Goal: Information Seeking & Learning: Learn about a topic

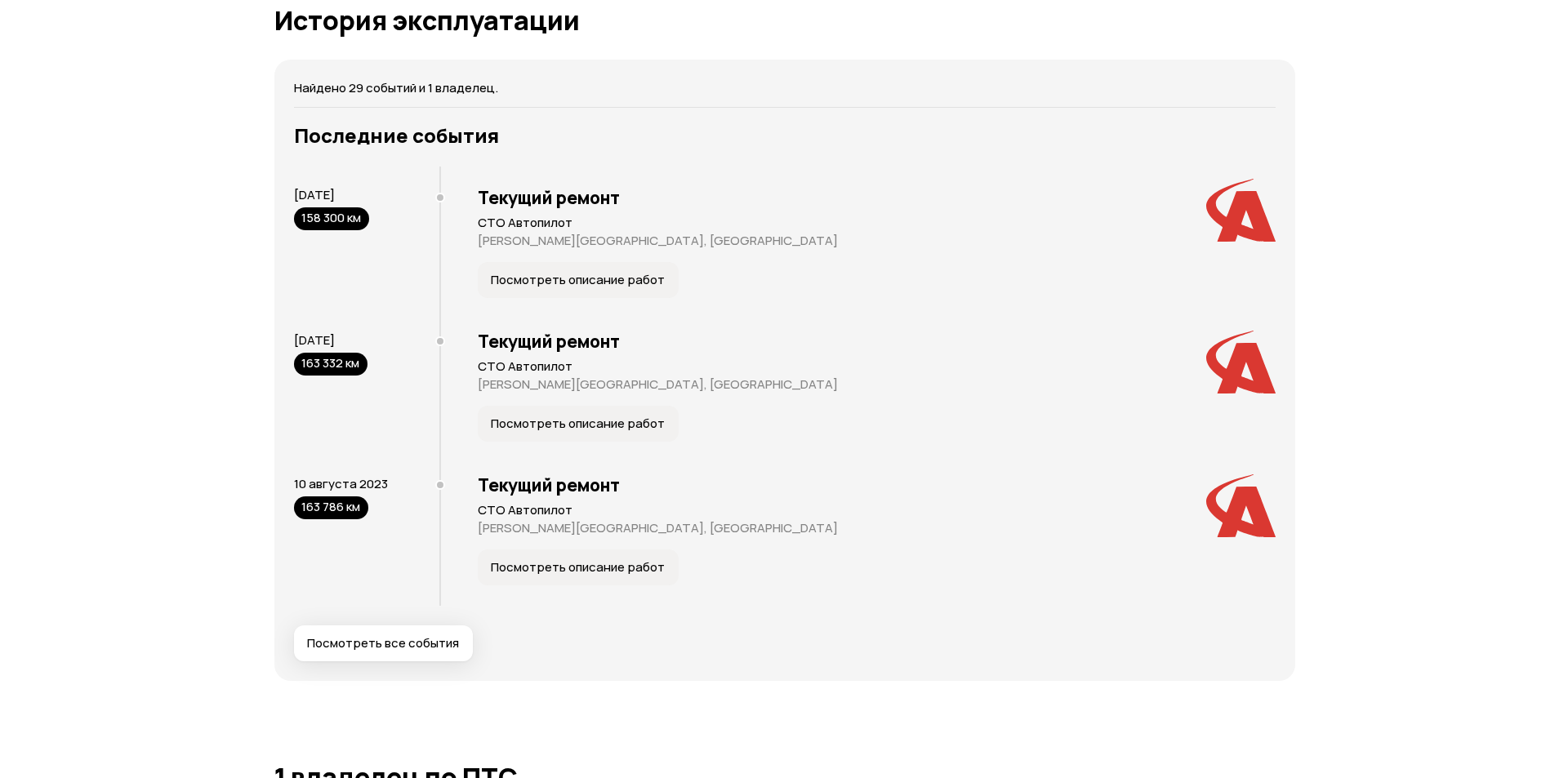
scroll to position [3022, 0]
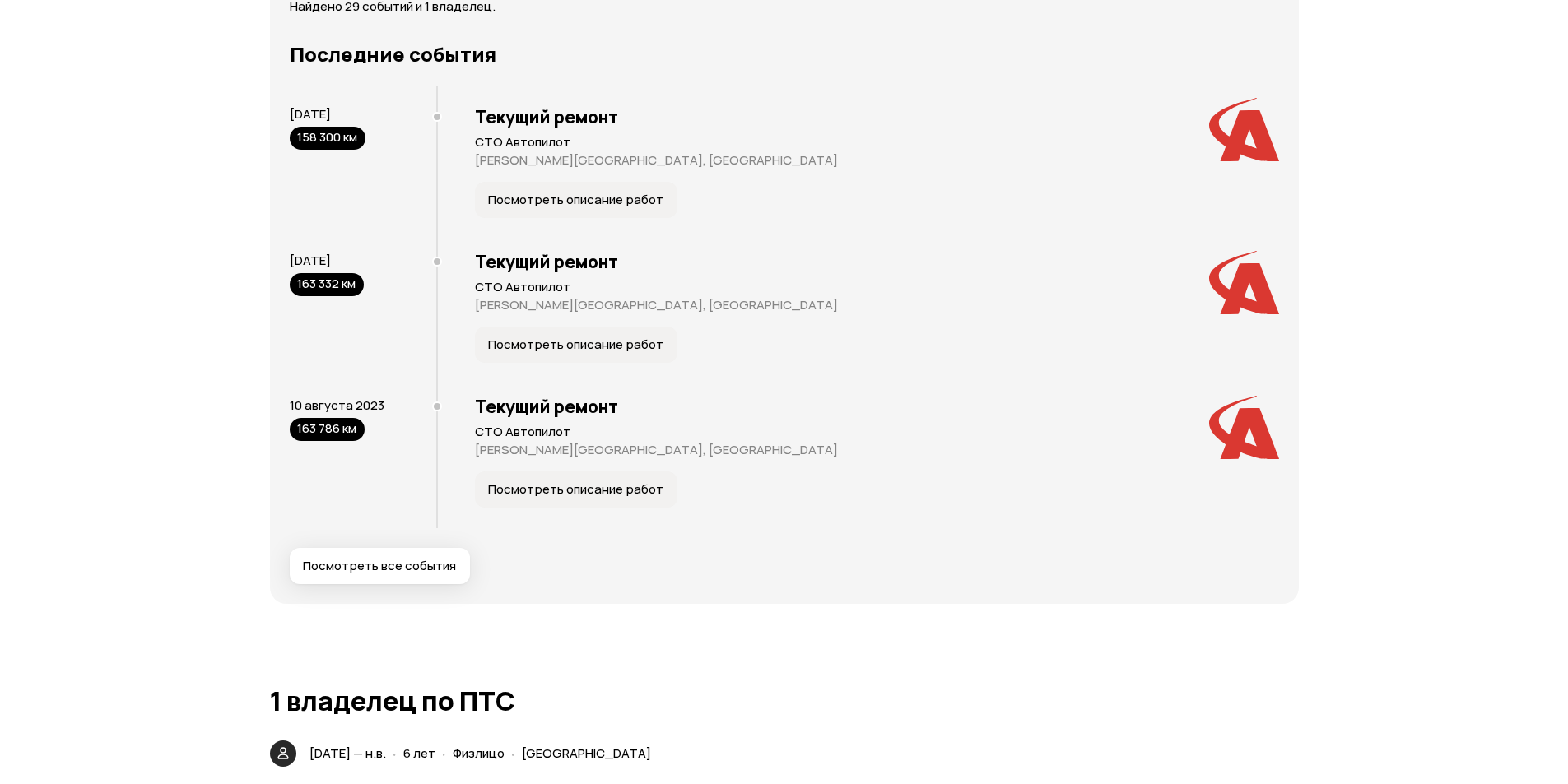
click at [415, 583] on button "Посмотреть все события" at bounding box center [379, 566] width 180 height 36
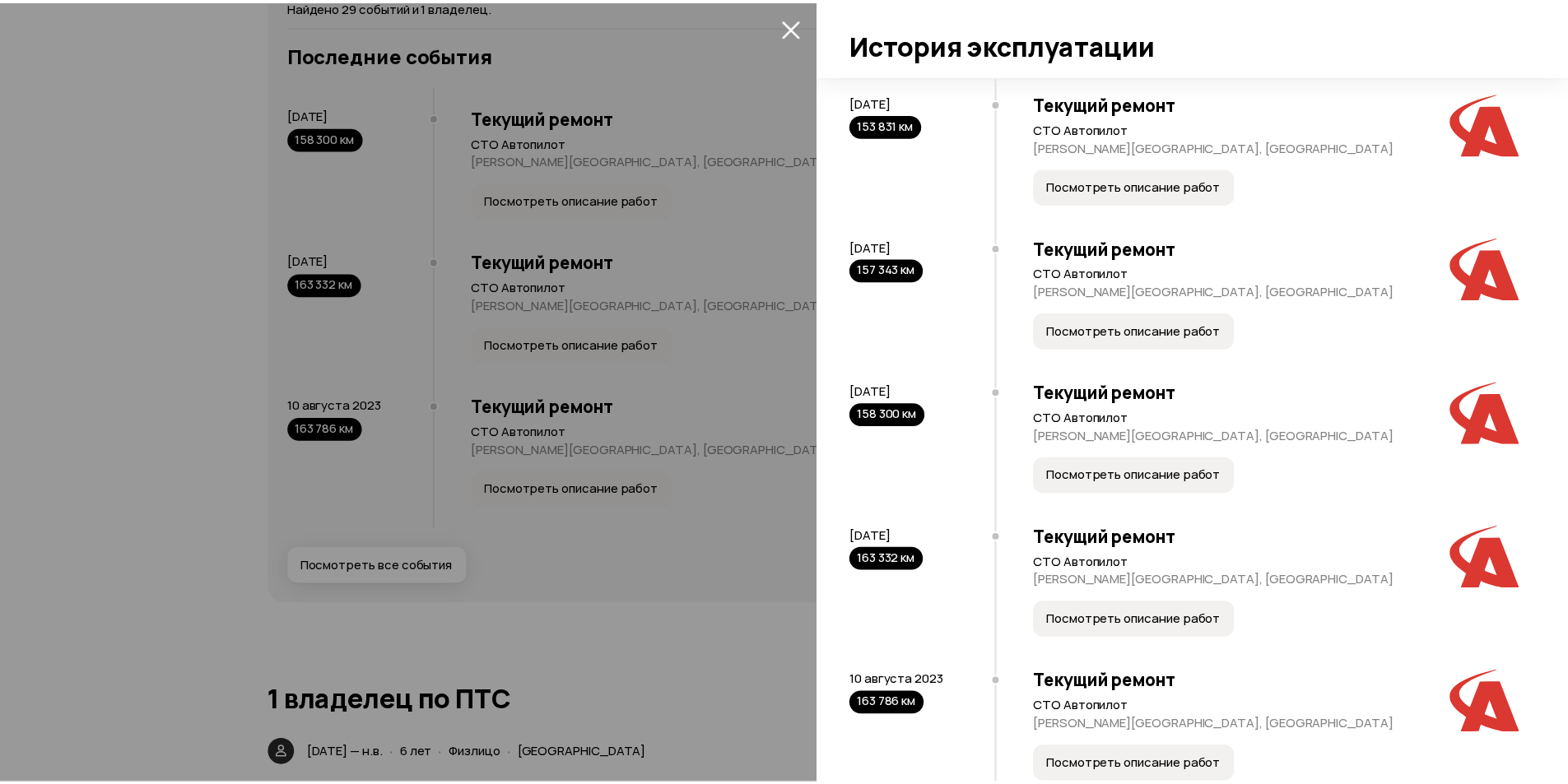
scroll to position [3179, 0]
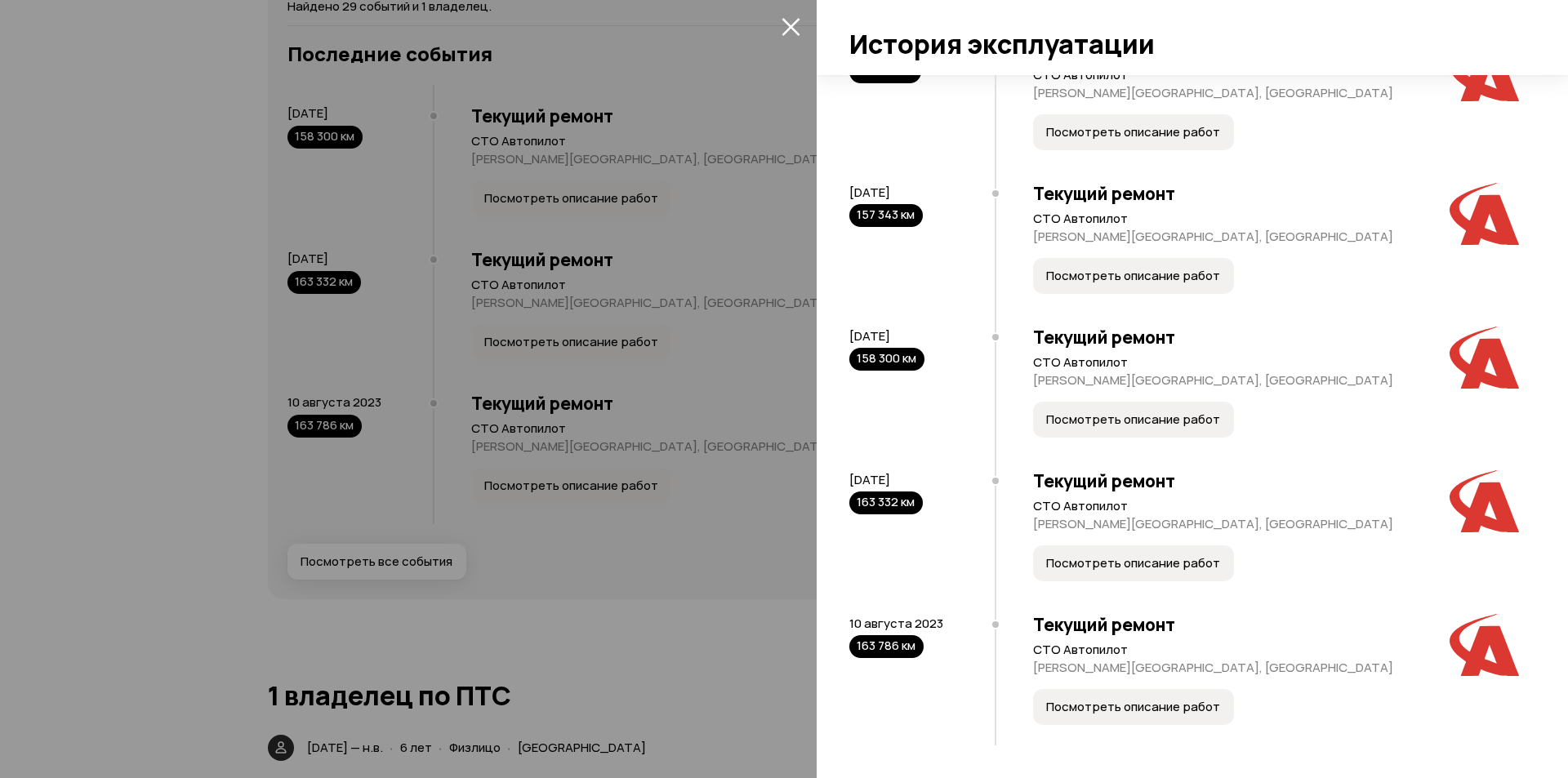
click at [173, 306] on div at bounding box center [784, 389] width 1568 height 778
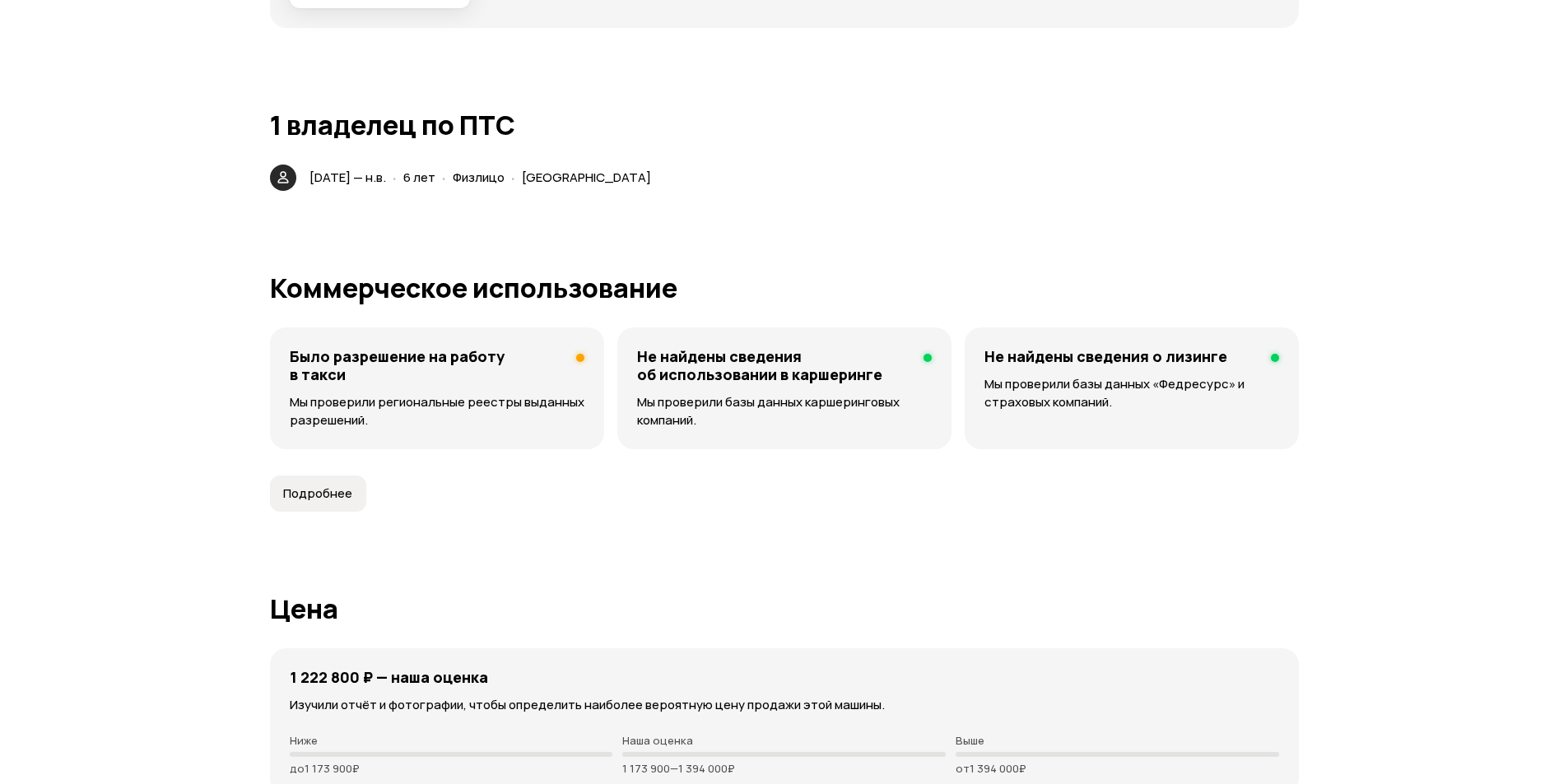
scroll to position [3785, 0]
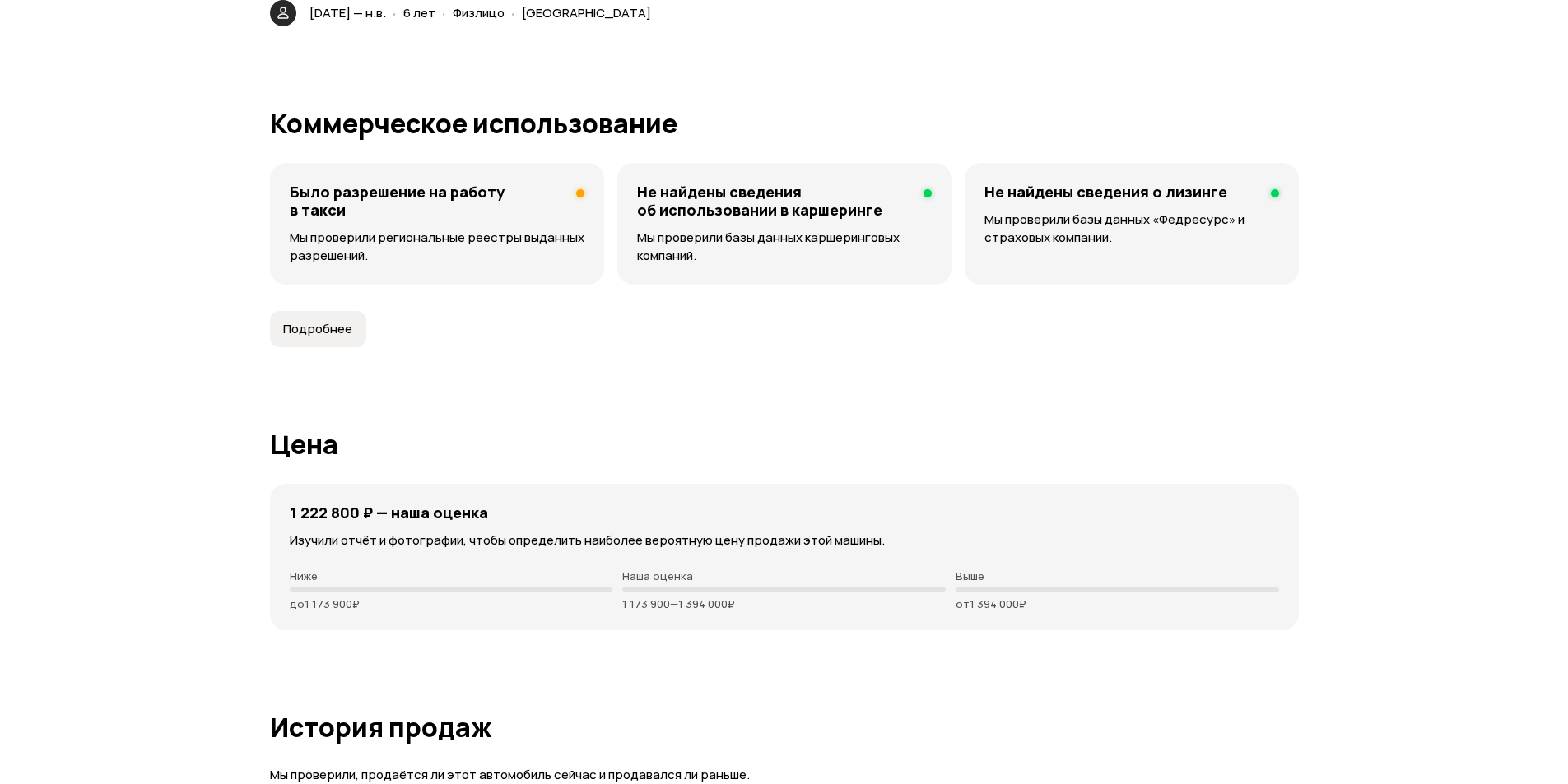
click at [354, 327] on button "Подробнее" at bounding box center [318, 329] width 96 height 36
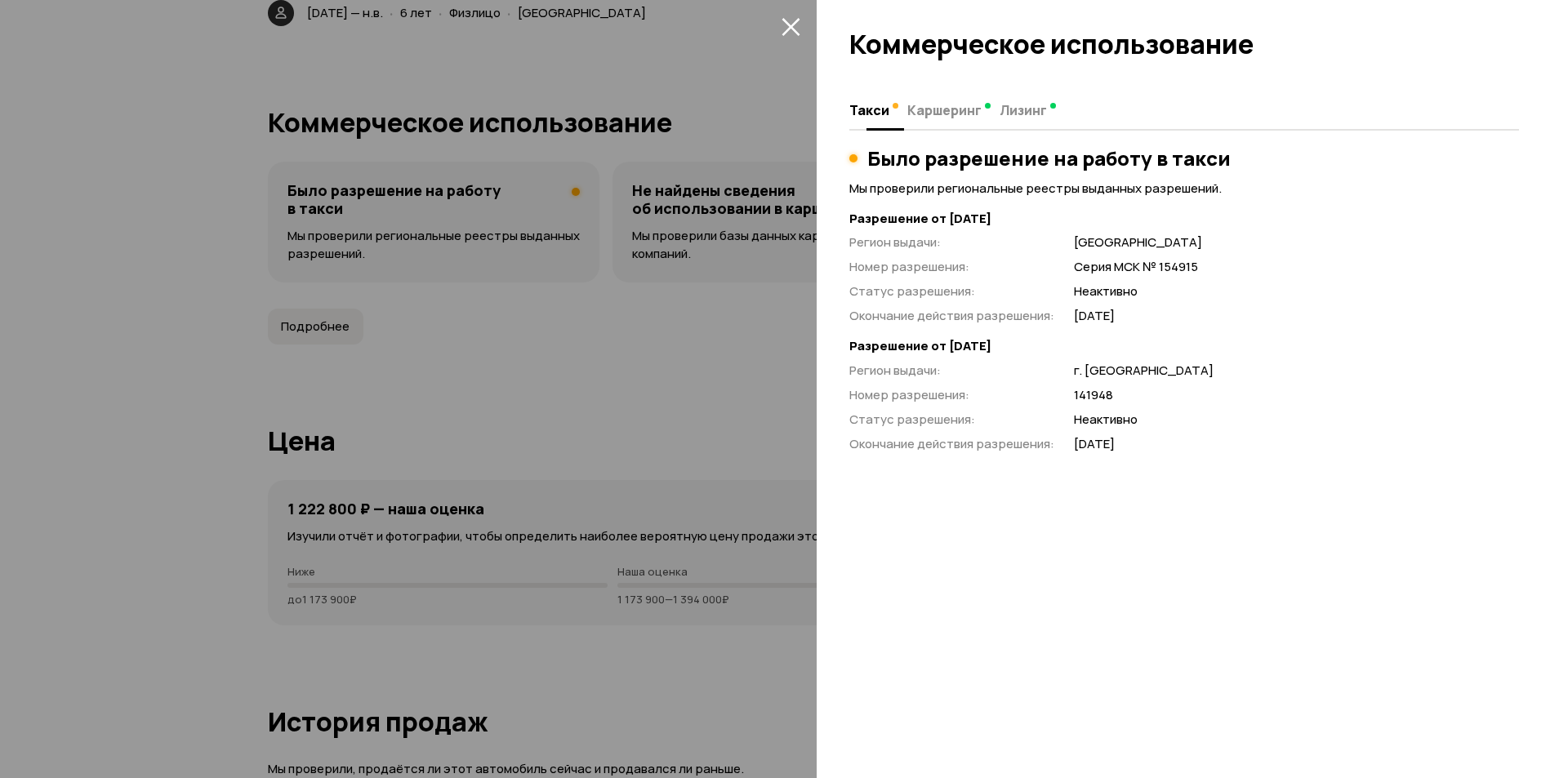
click at [926, 121] on button "Каршеринг" at bounding box center [948, 110] width 92 height 32
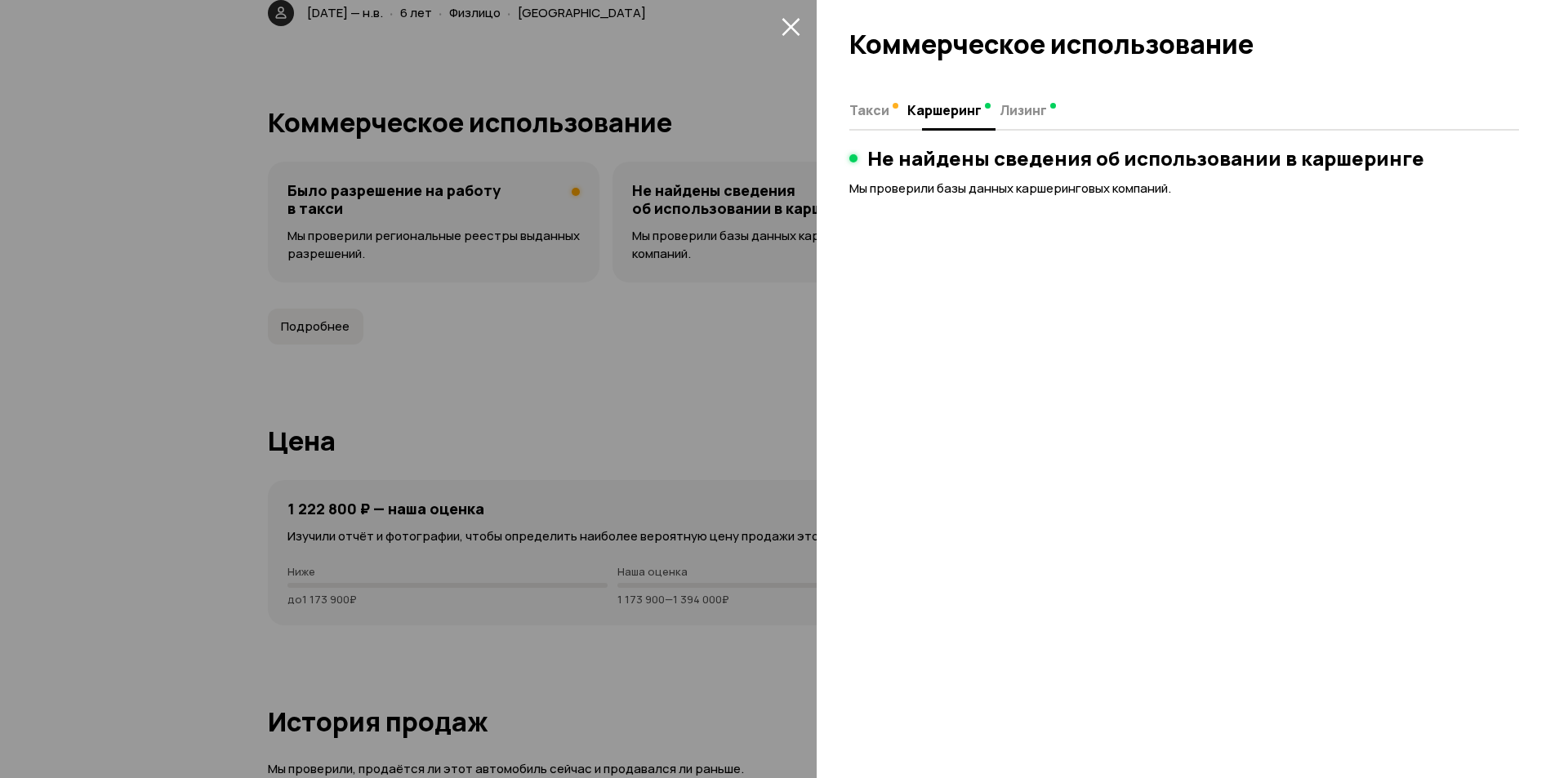
click at [1032, 109] on span "Лизинг" at bounding box center [1023, 110] width 47 height 16
click at [880, 103] on span "Такси" at bounding box center [869, 110] width 40 height 16
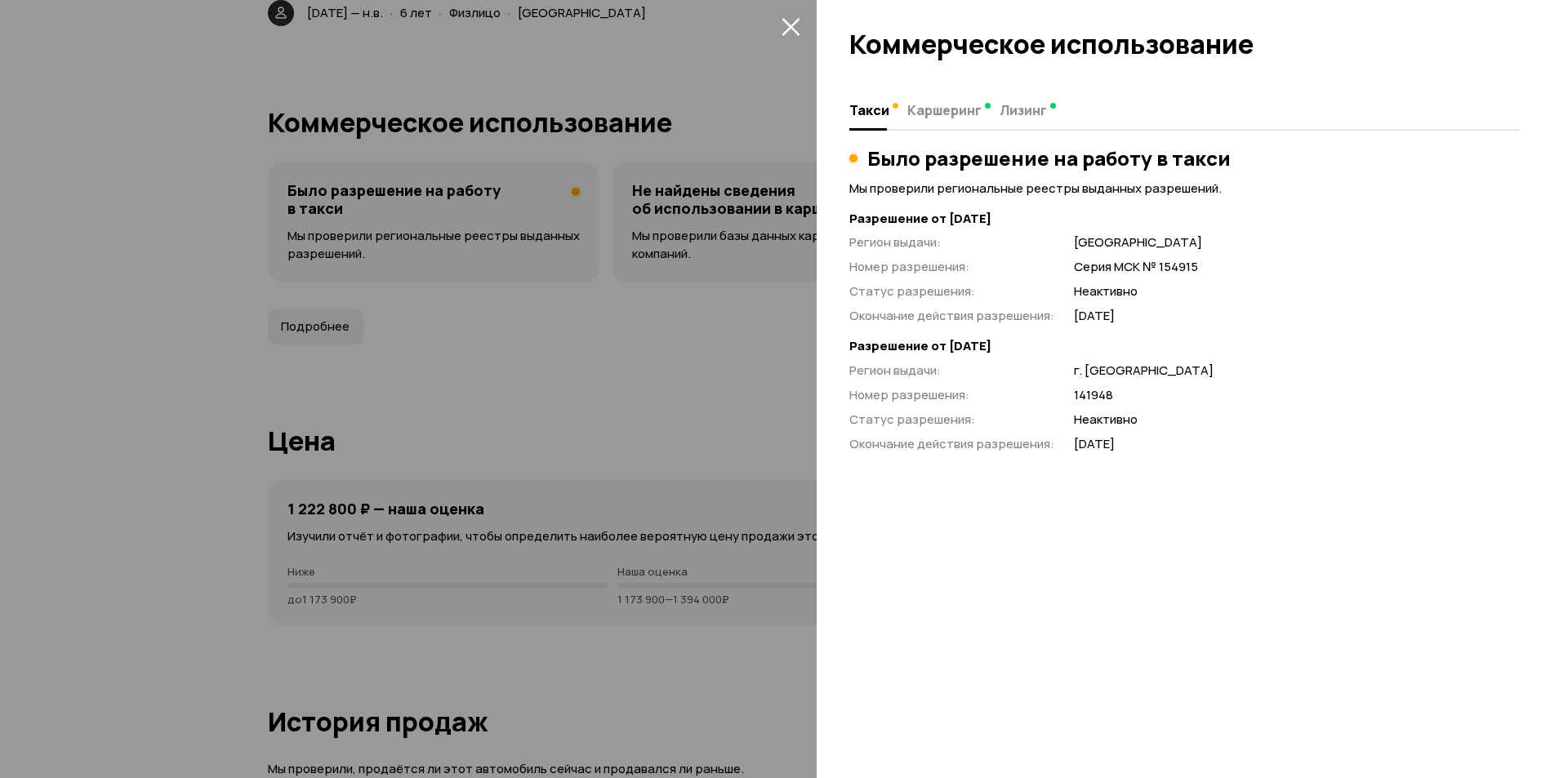
click at [788, 36] on button "закрыть" at bounding box center [790, 25] width 26 height 26
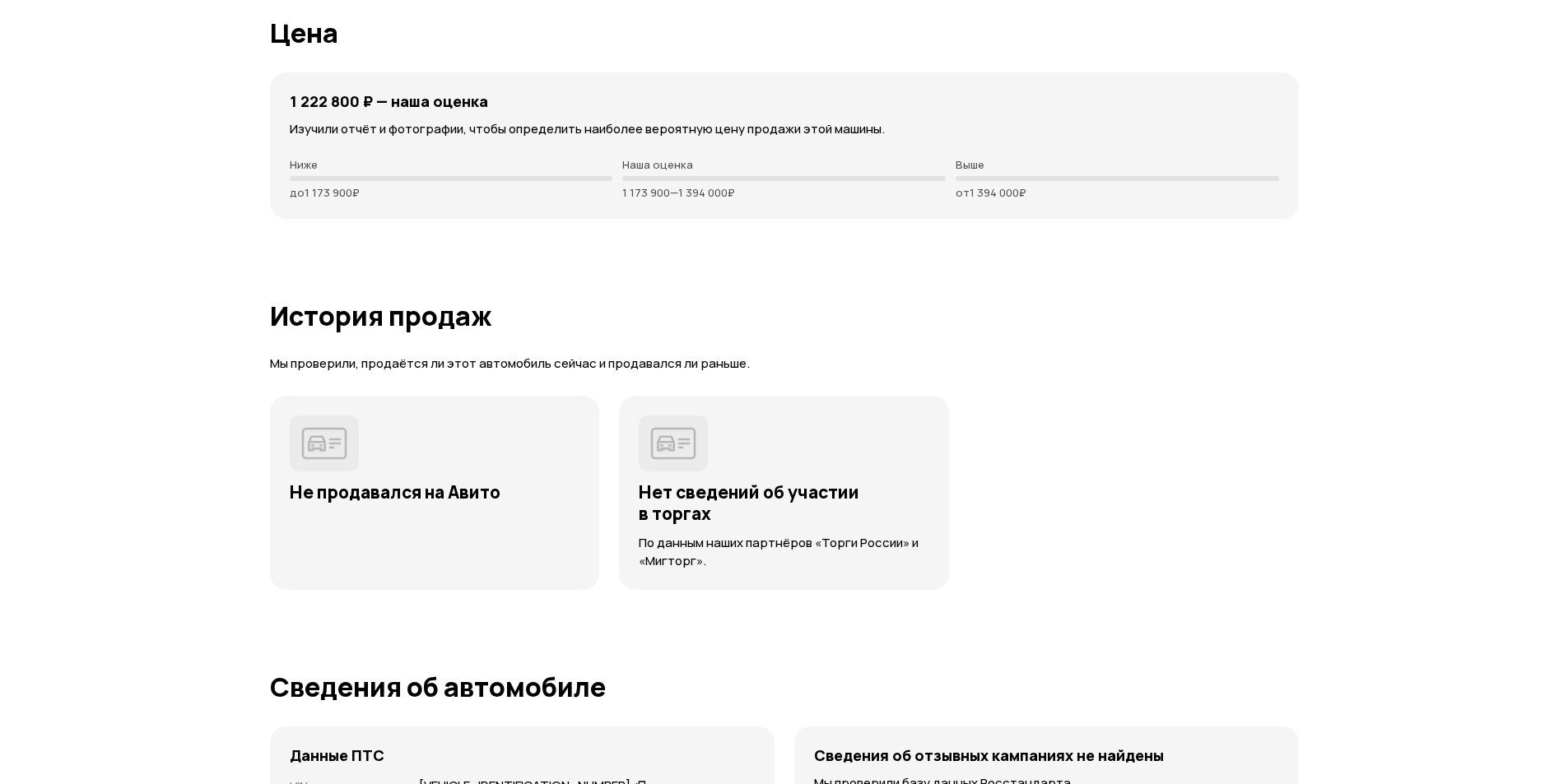
scroll to position [4690, 0]
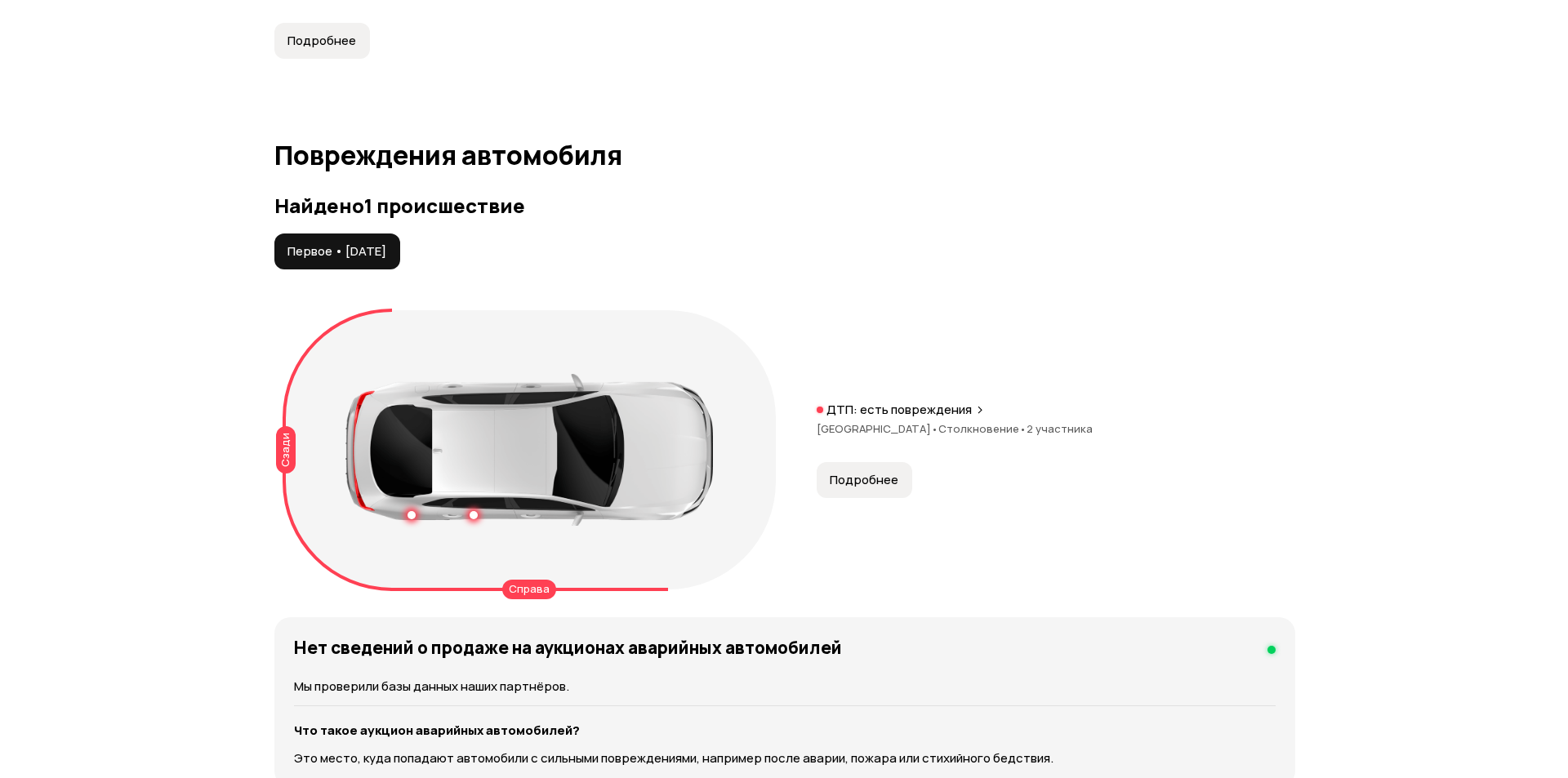
scroll to position [1633, 0]
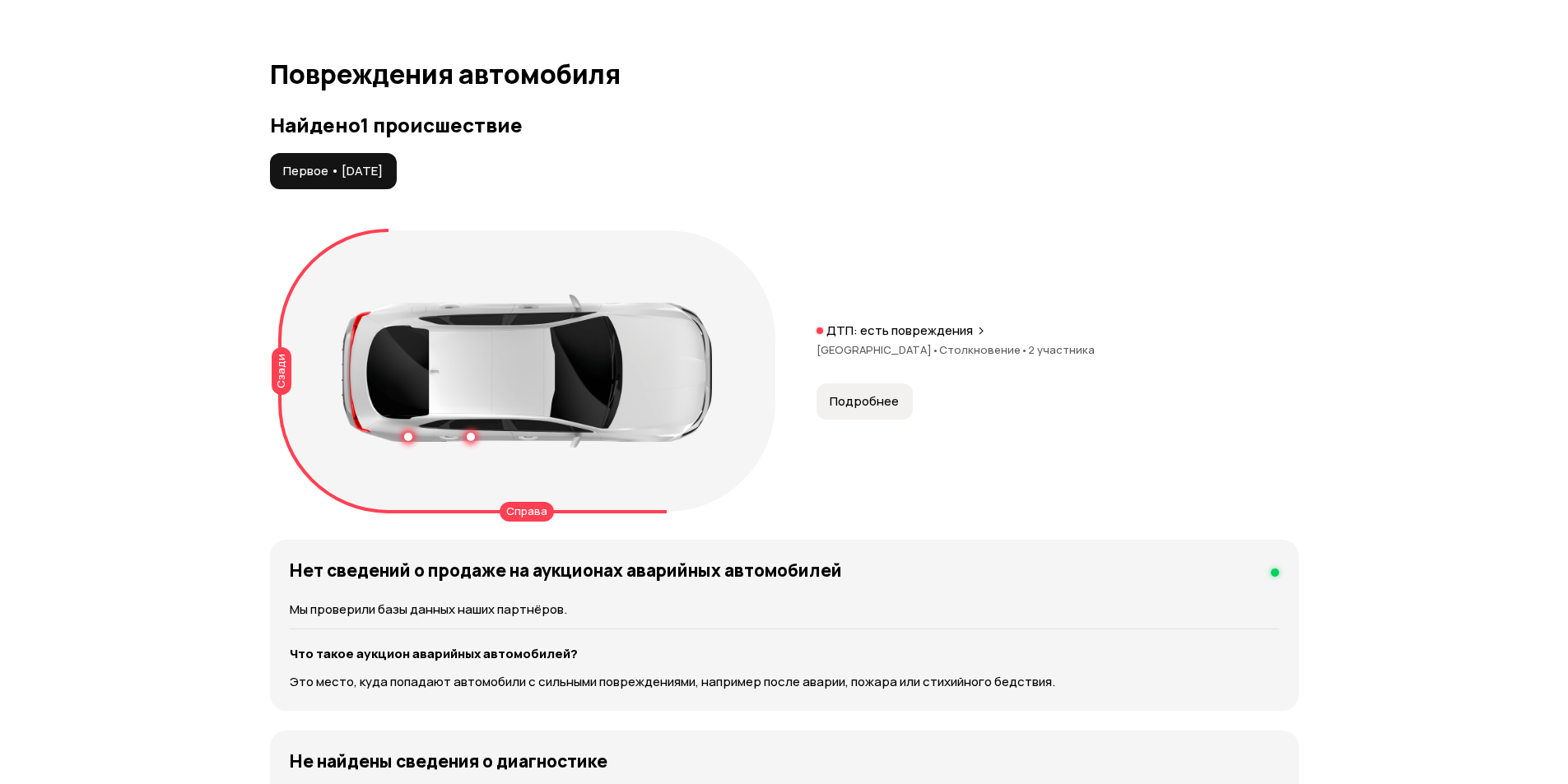
click at [851, 396] on span "Подробнее" at bounding box center [863, 401] width 69 height 16
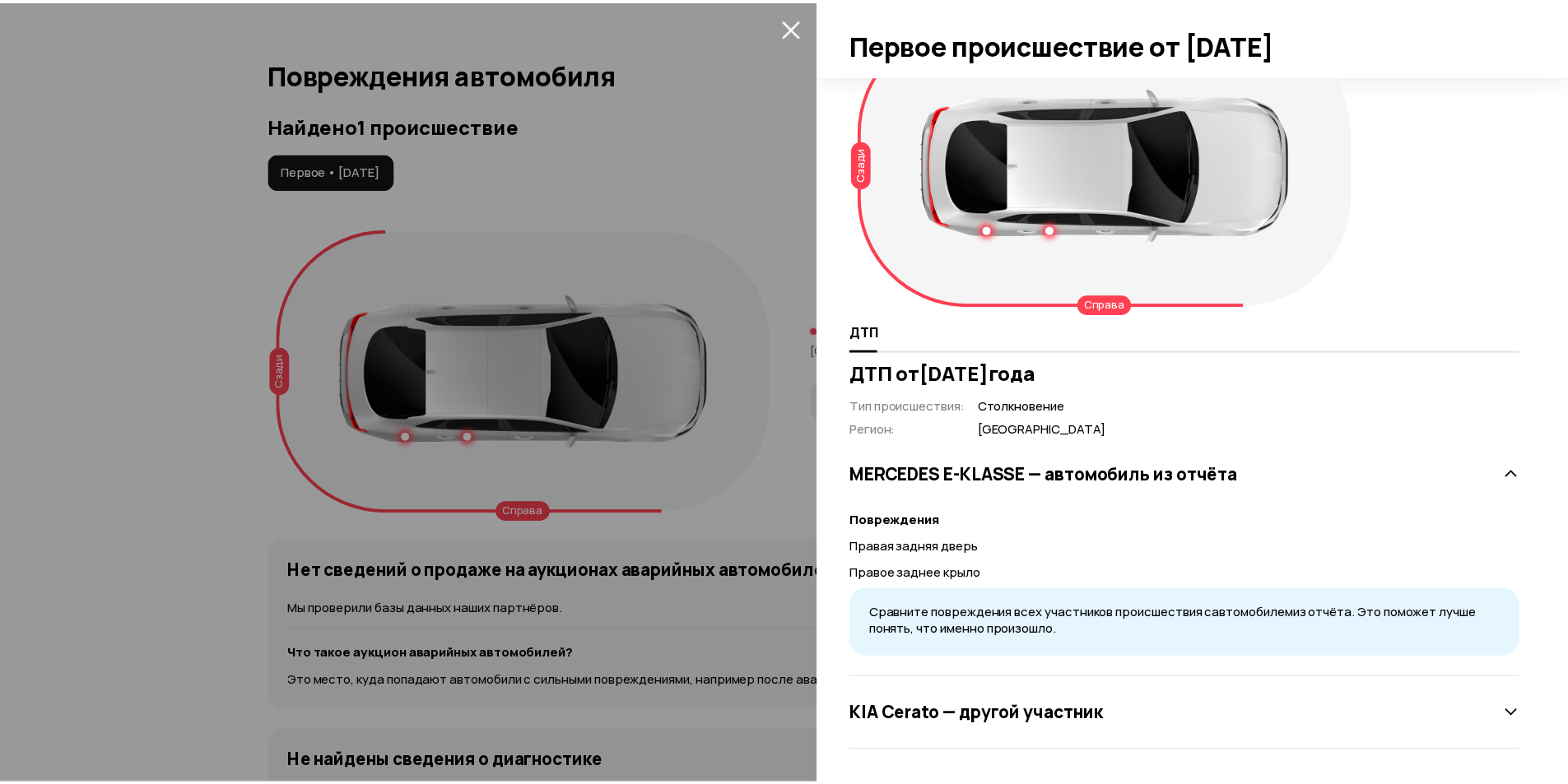
scroll to position [0, 0]
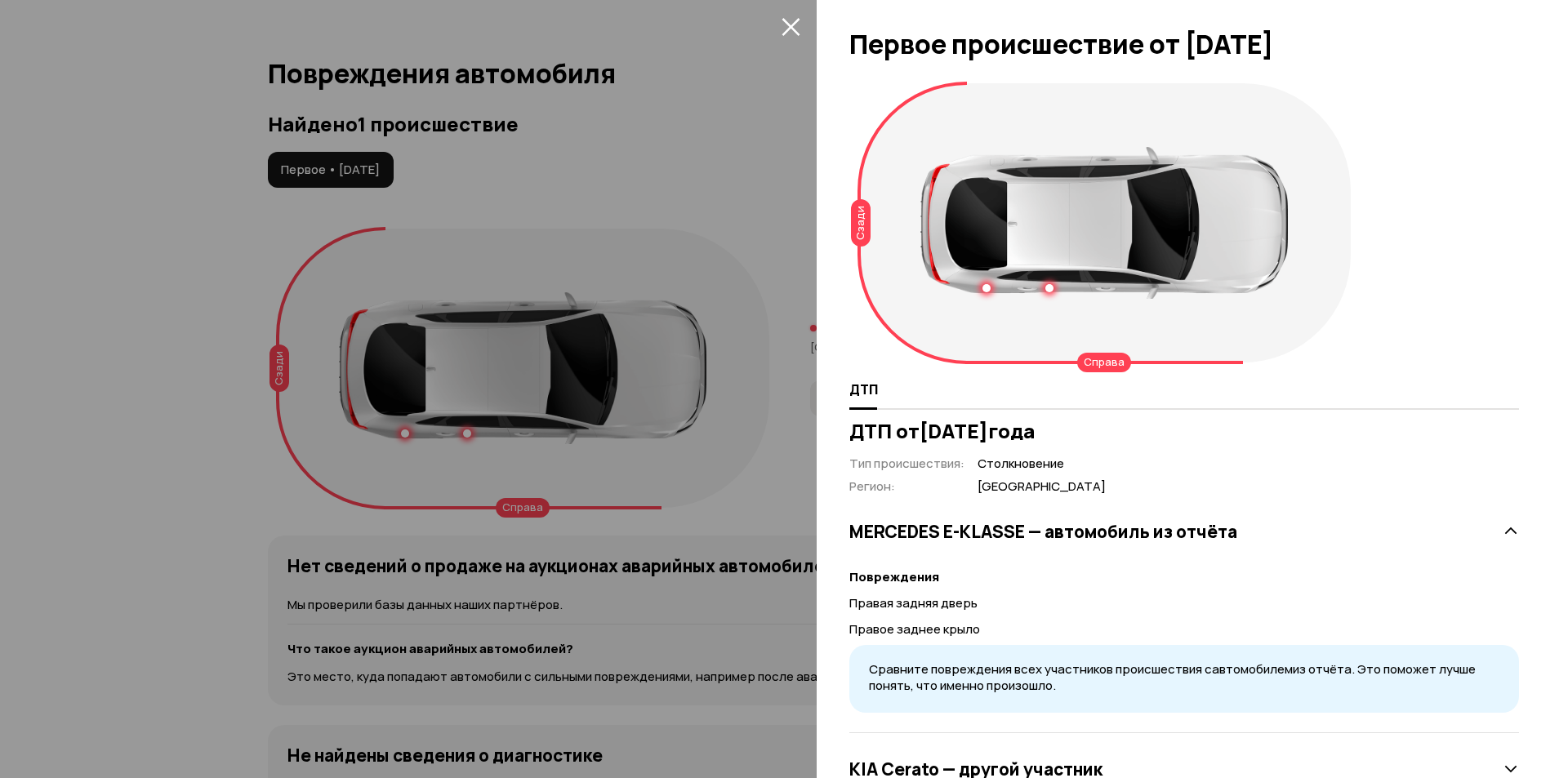
click at [781, 28] on icon "закрыть" at bounding box center [791, 26] width 19 height 19
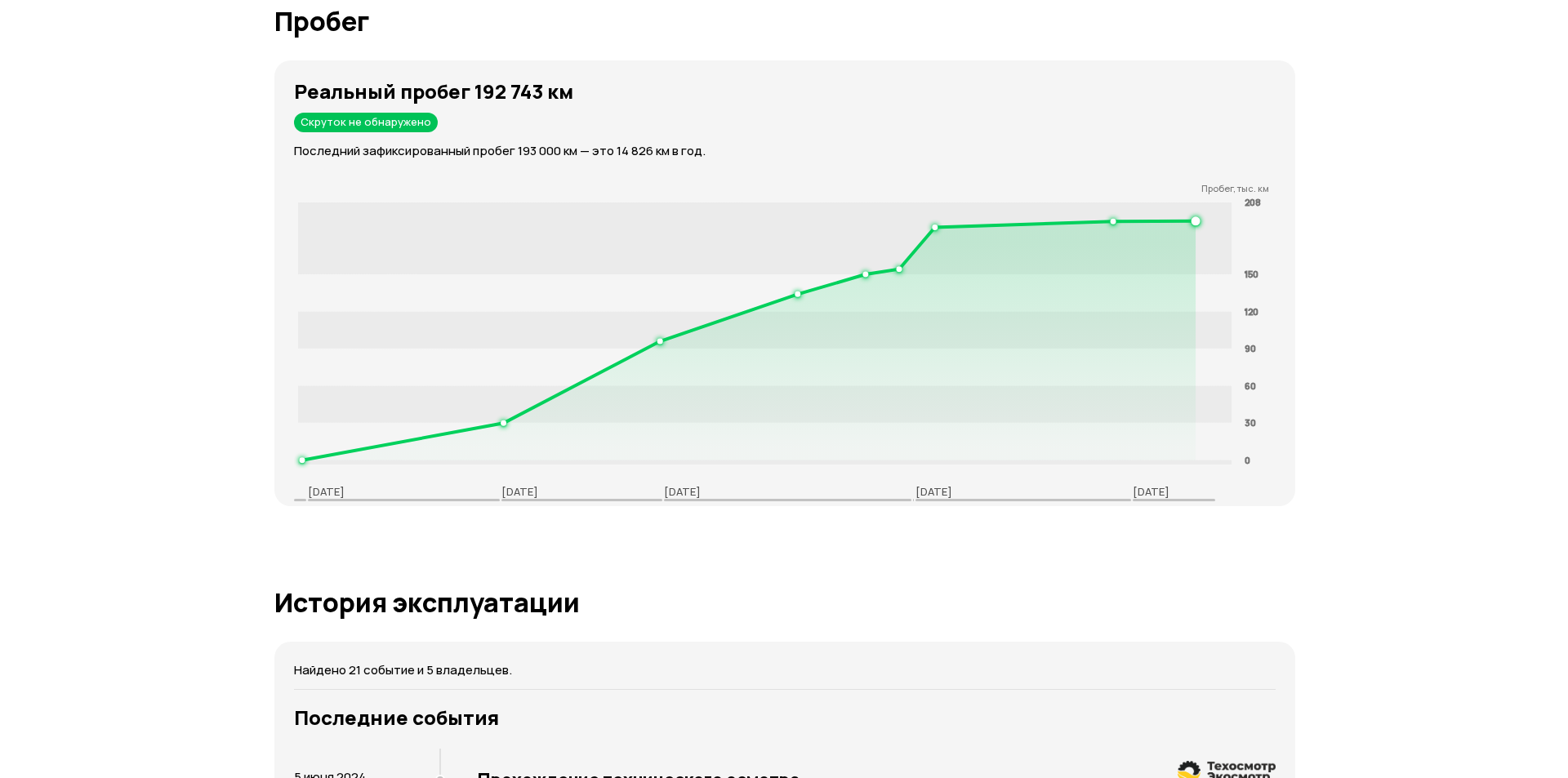
scroll to position [2939, 0]
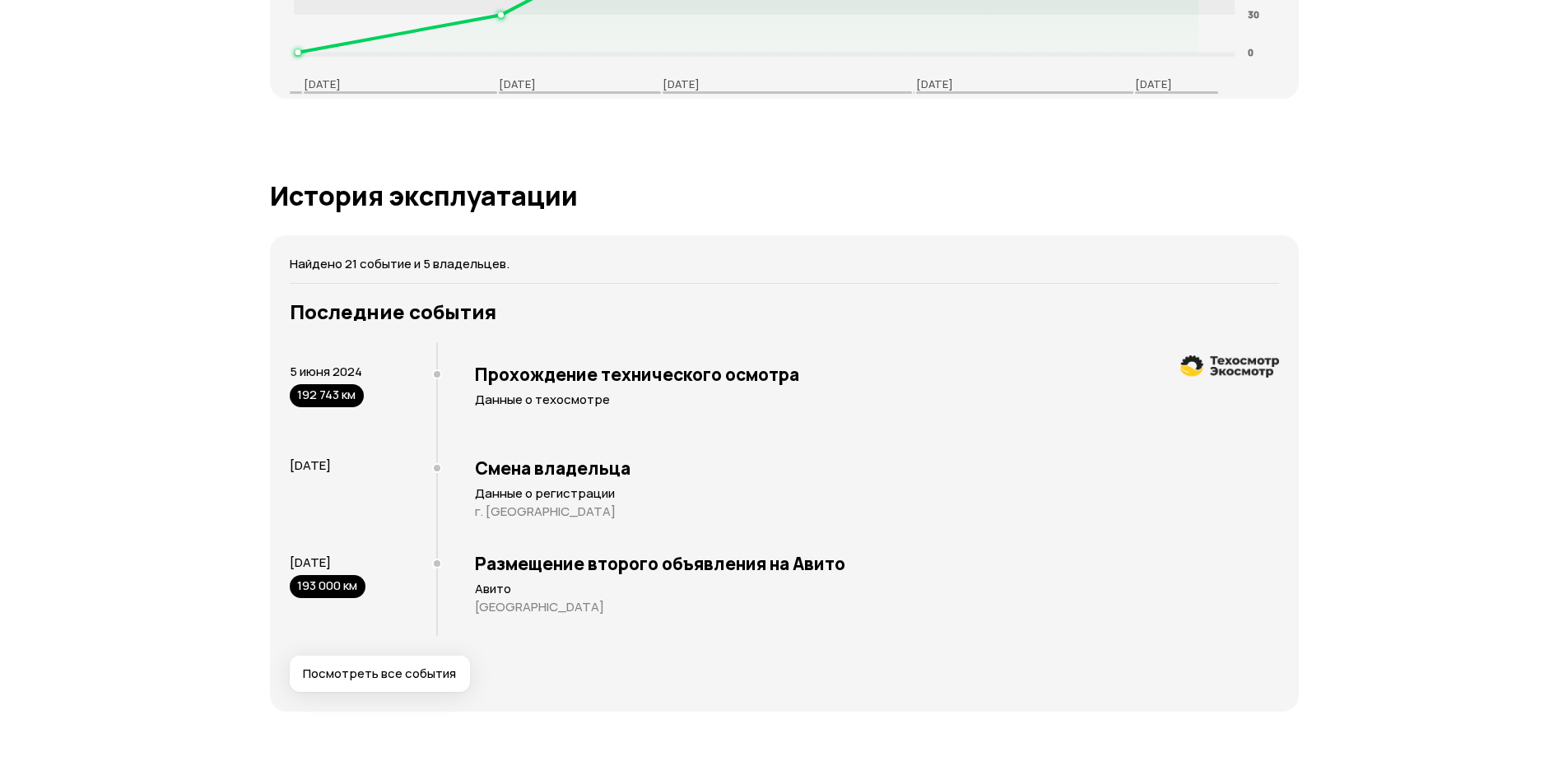
click at [376, 681] on span "Посмотреть все события" at bounding box center [379, 673] width 153 height 16
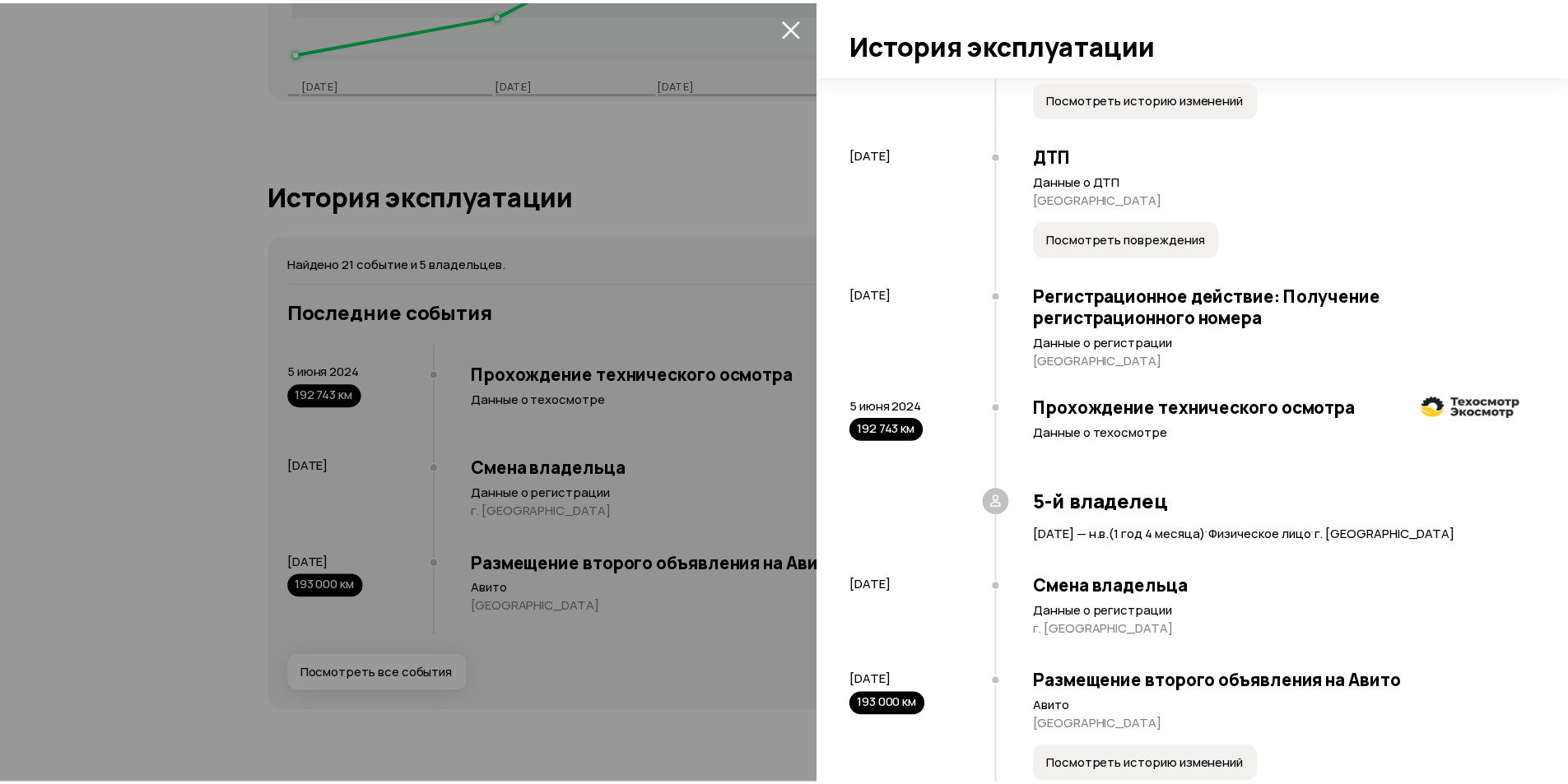
scroll to position [2198, 0]
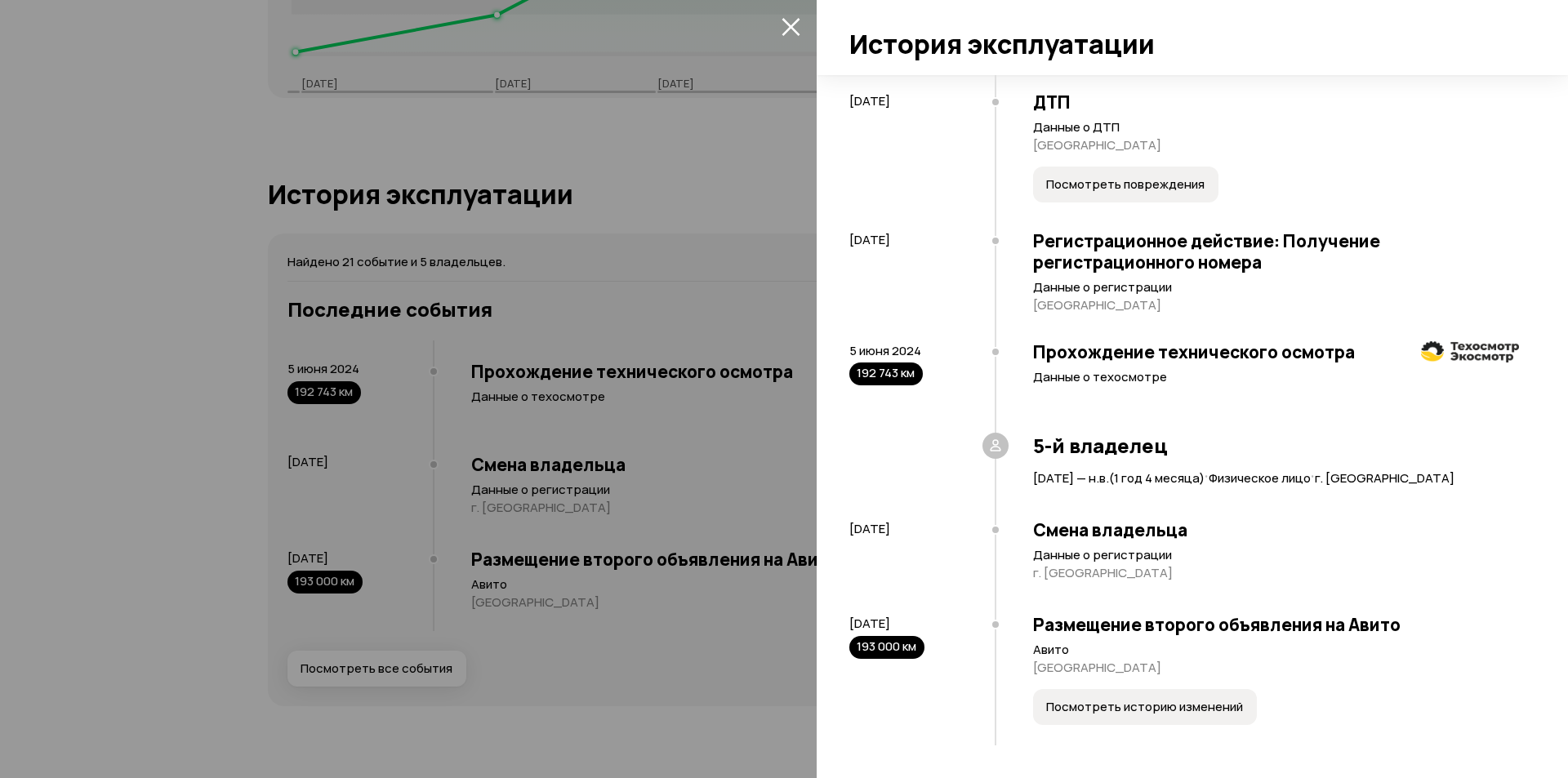
click at [173, 403] on div at bounding box center [784, 389] width 1568 height 778
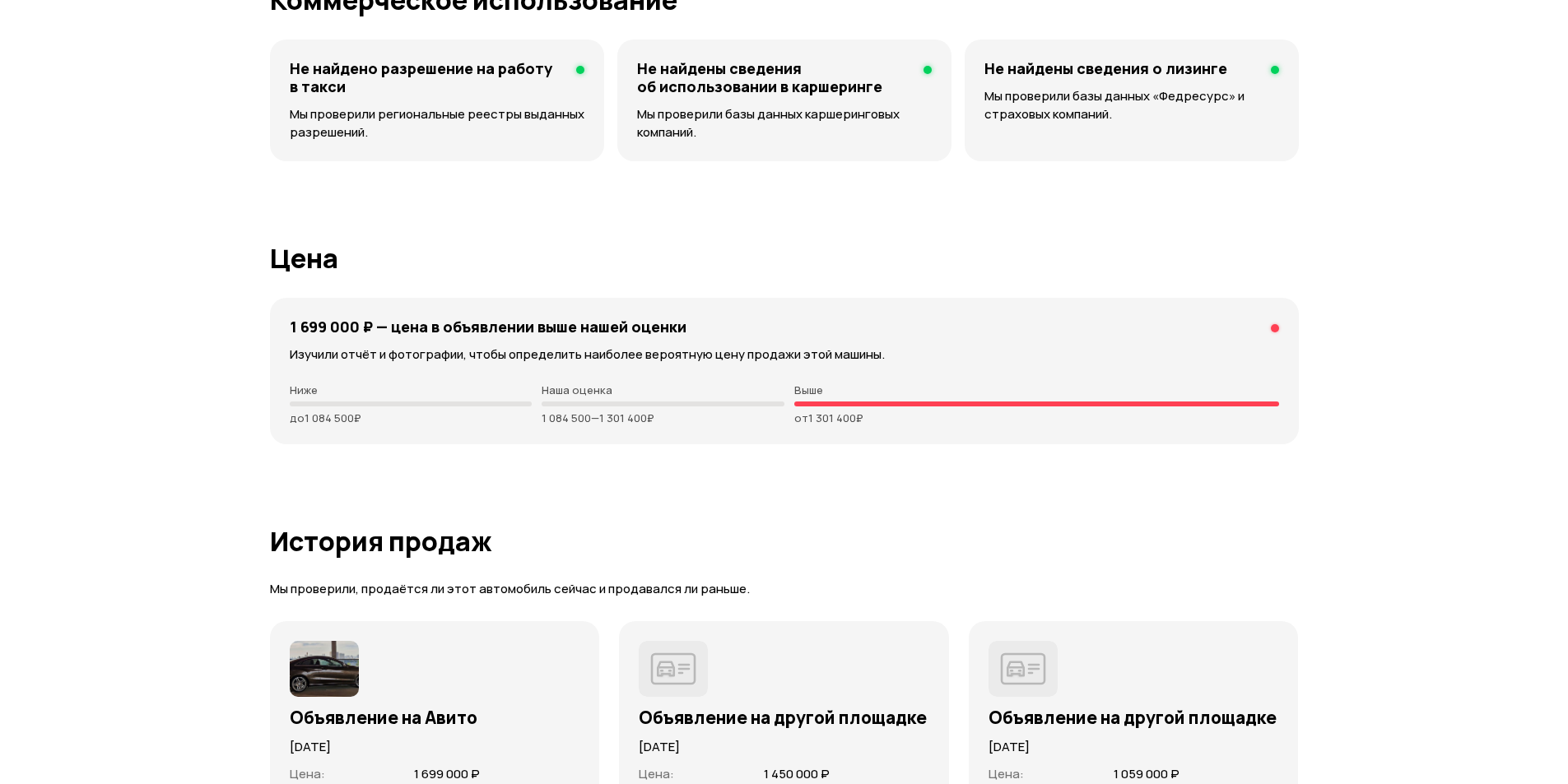
scroll to position [4856, 0]
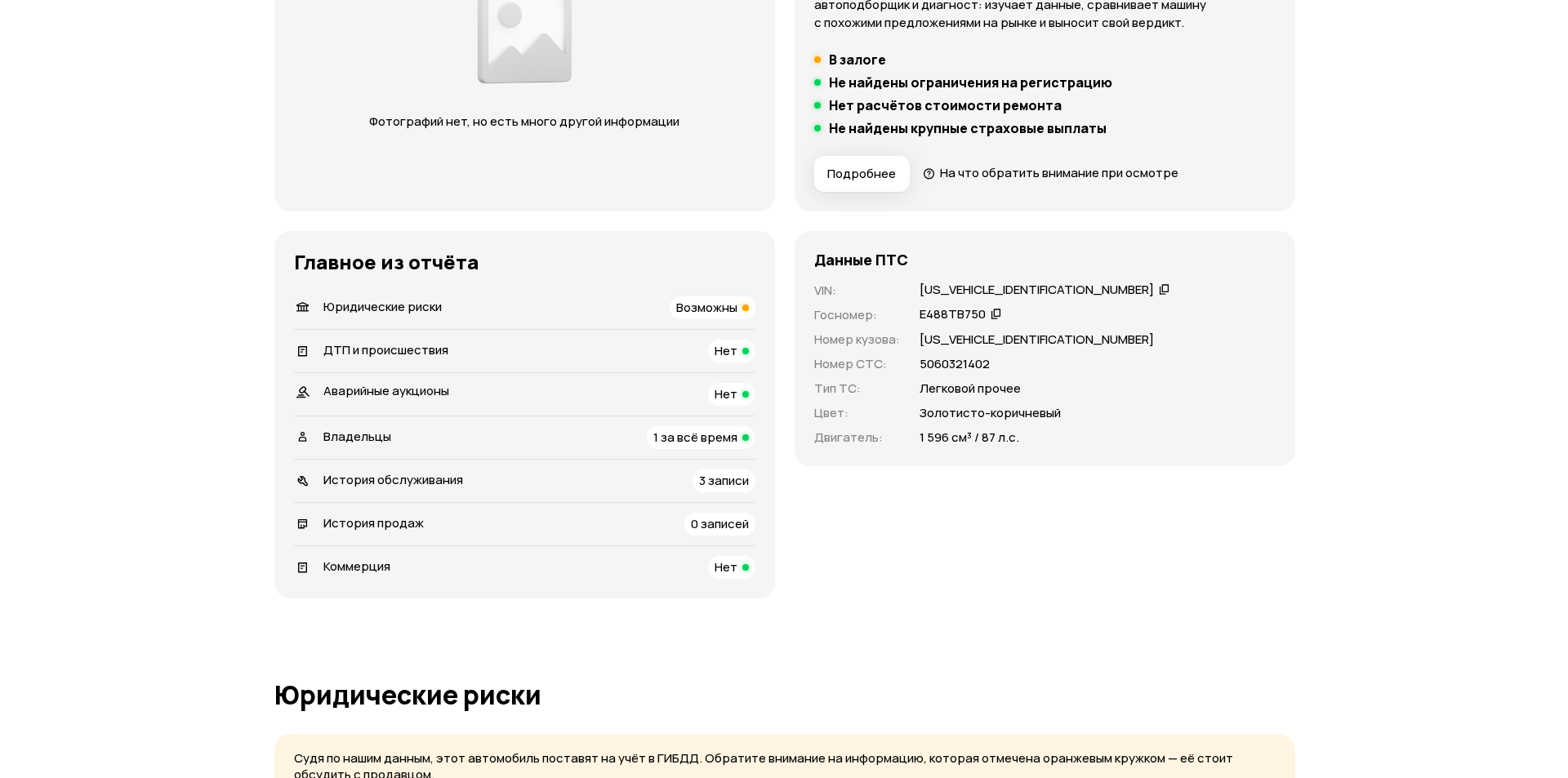
scroll to position [163, 0]
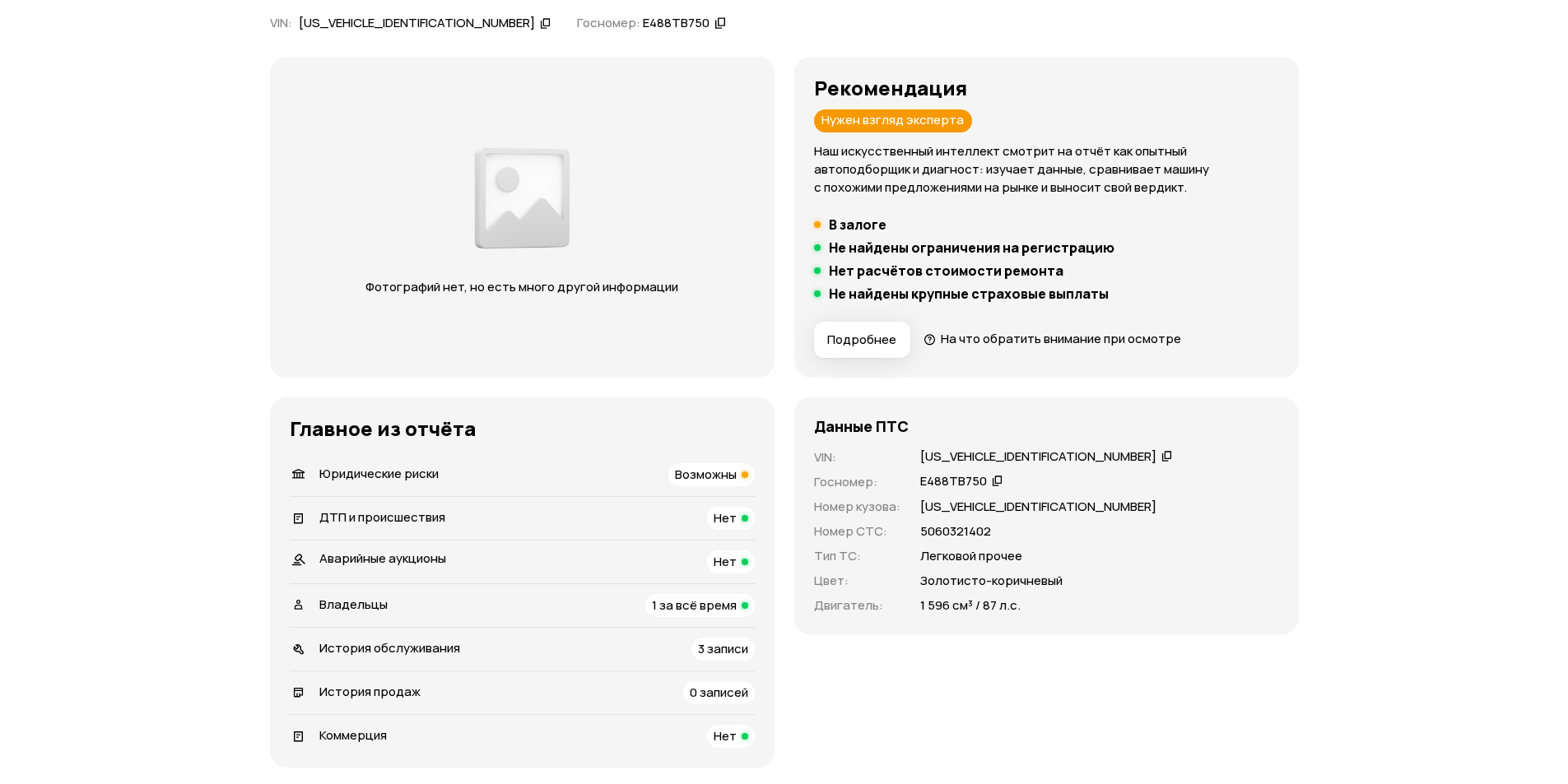
click at [845, 346] on span "Подробнее" at bounding box center [862, 339] width 69 height 16
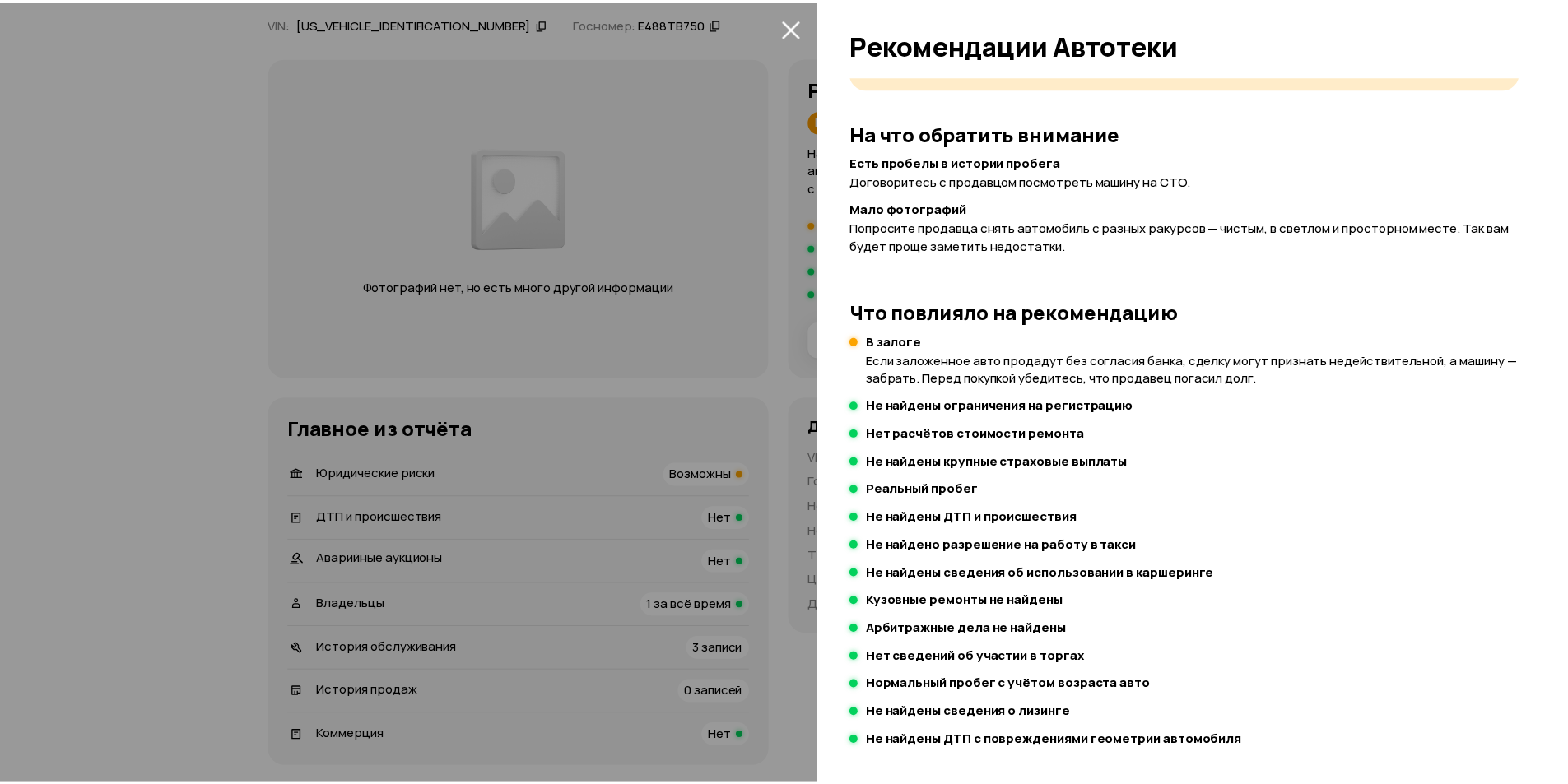
scroll to position [0, 0]
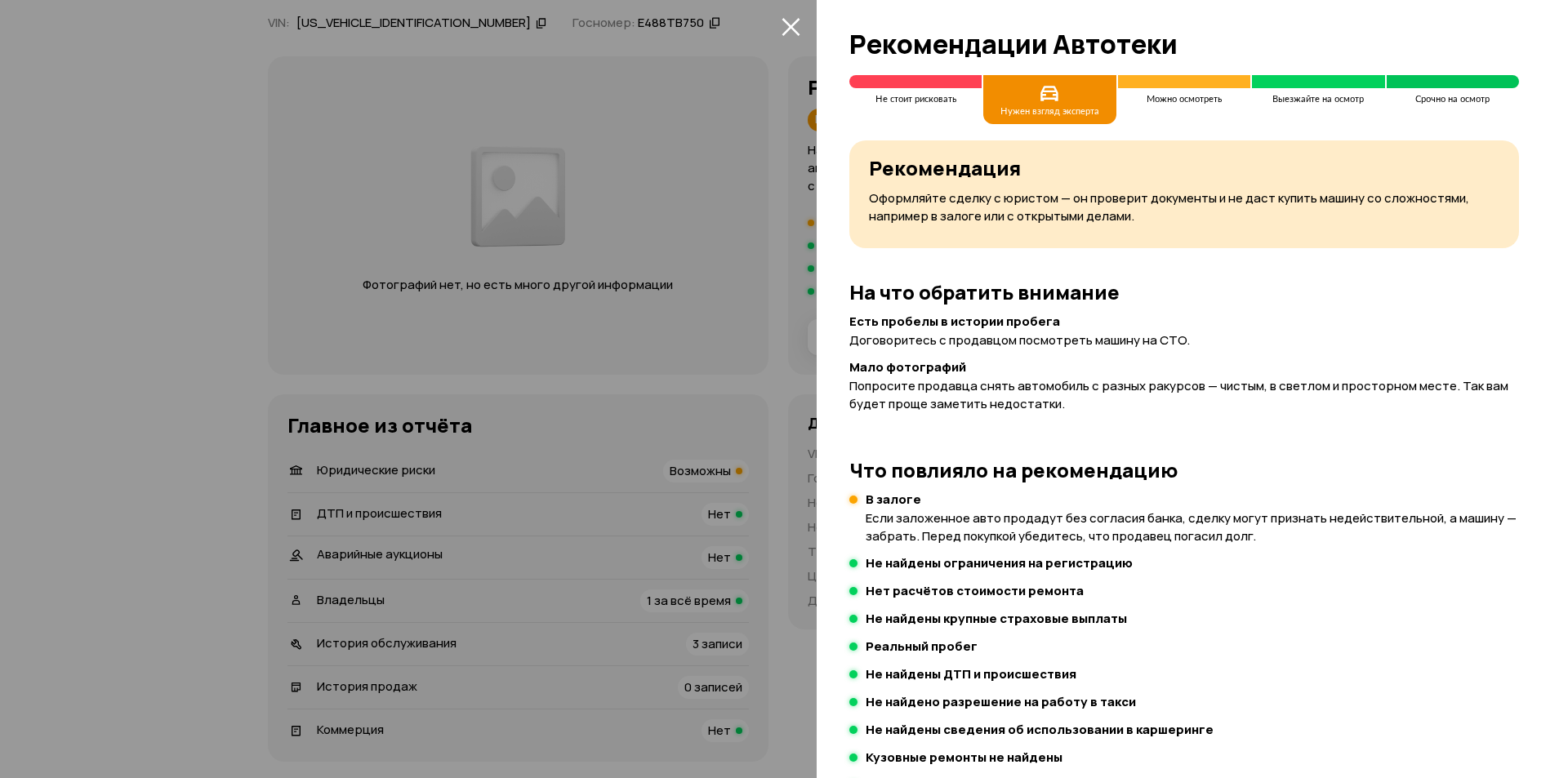
click at [801, 25] on button "закрыть" at bounding box center [790, 25] width 26 height 26
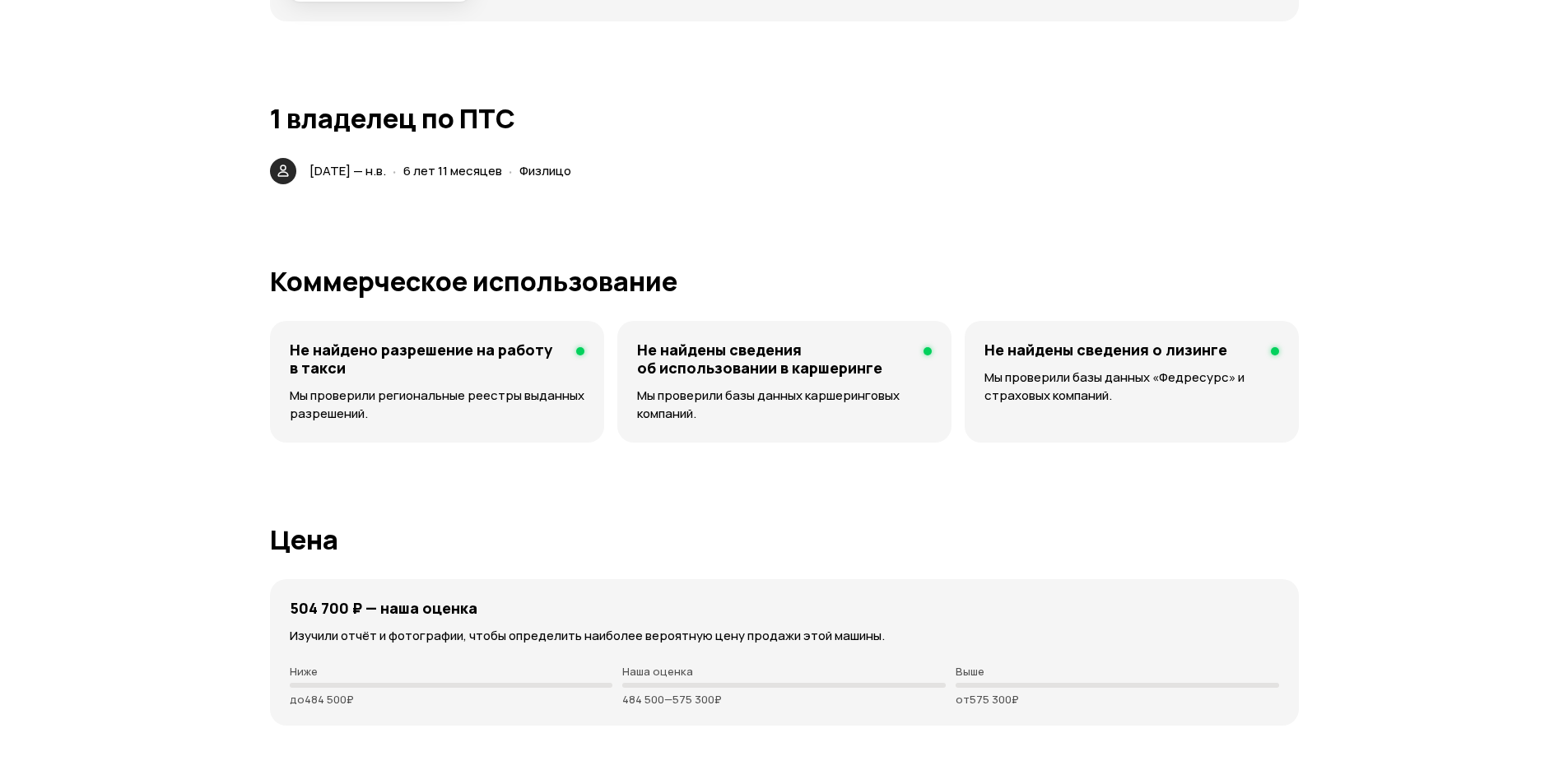
scroll to position [2633, 0]
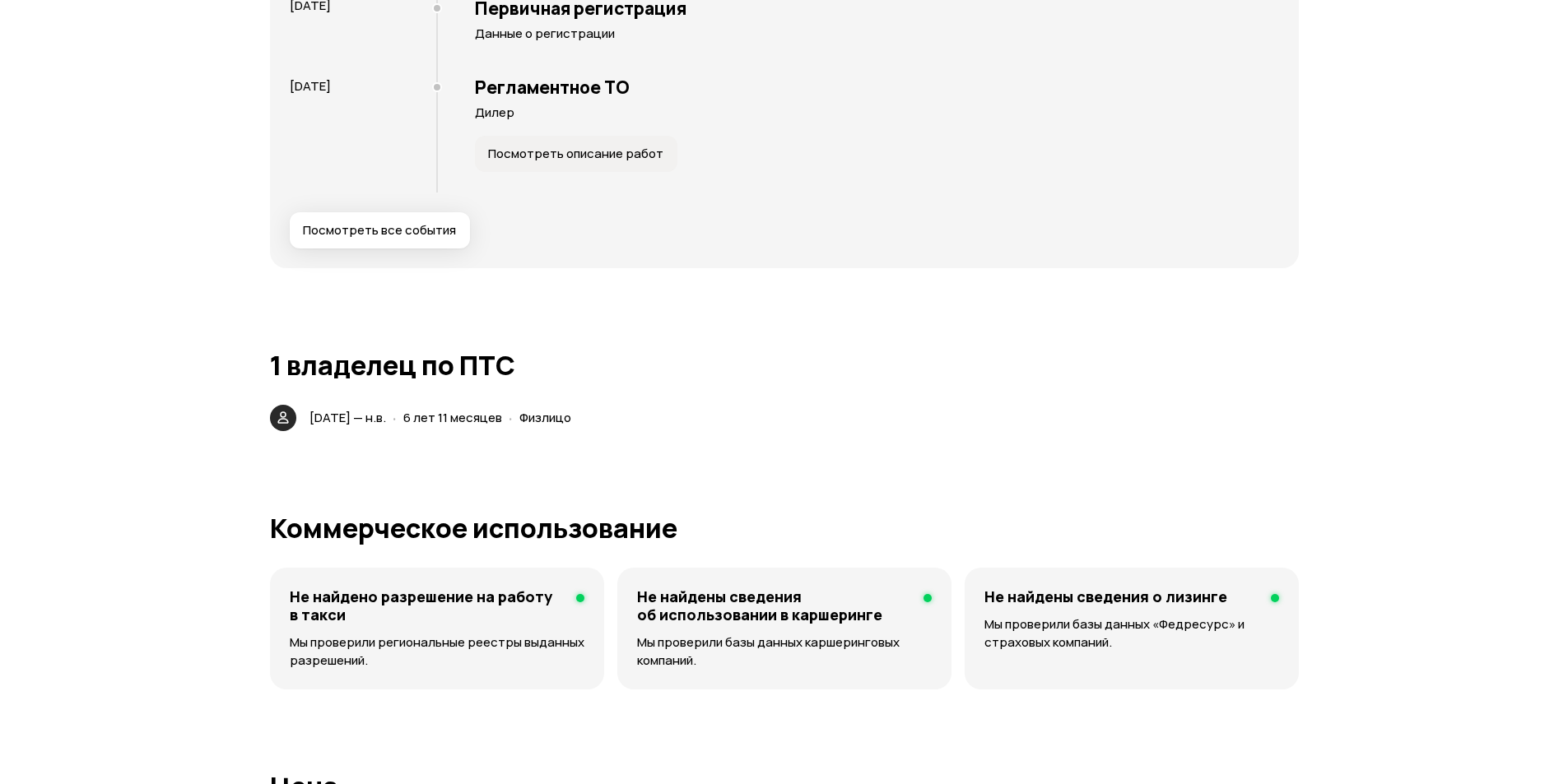
click at [418, 232] on span "Посмотреть все события" at bounding box center [379, 230] width 153 height 16
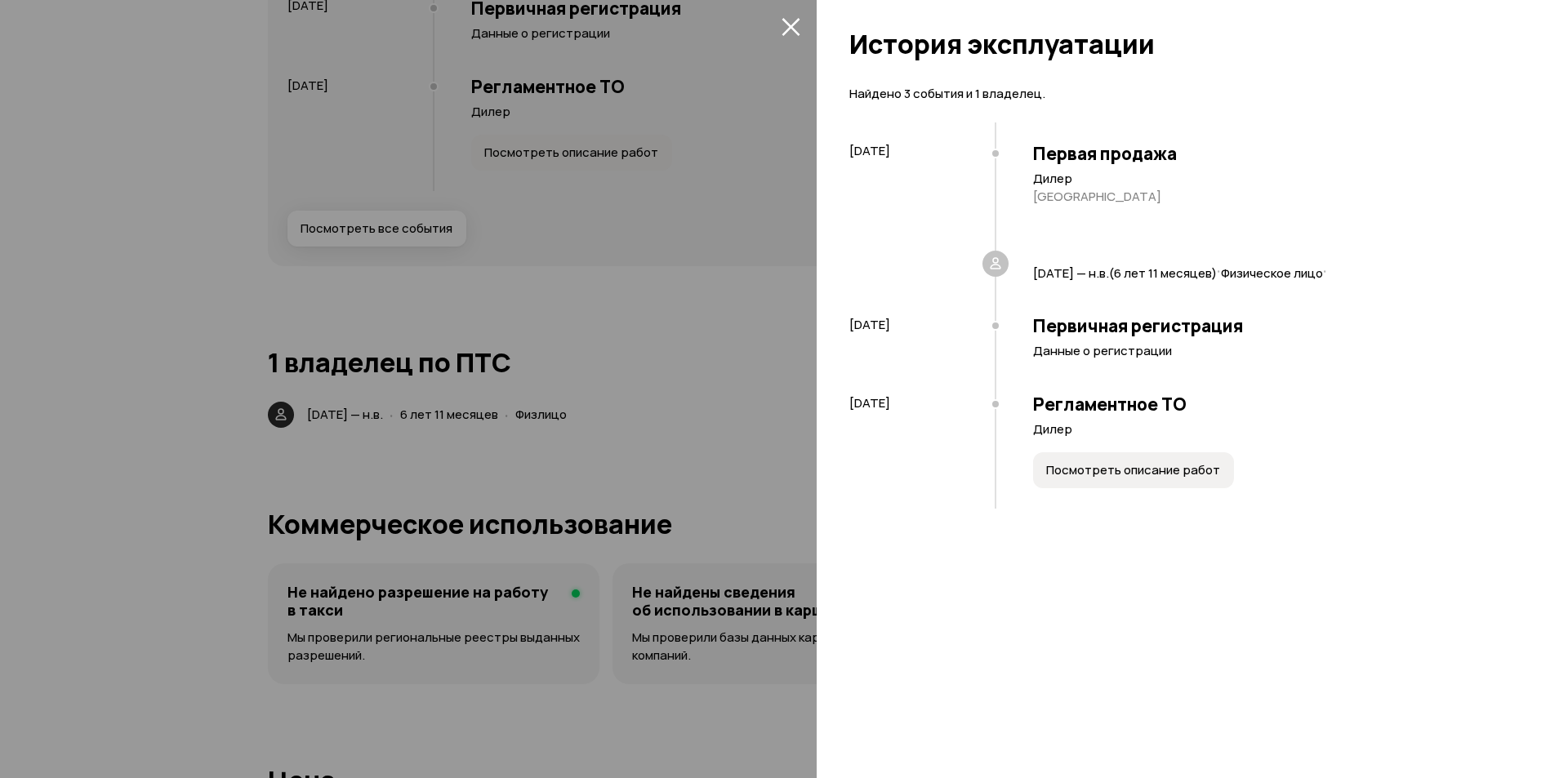
click at [67, 331] on div at bounding box center [784, 389] width 1568 height 778
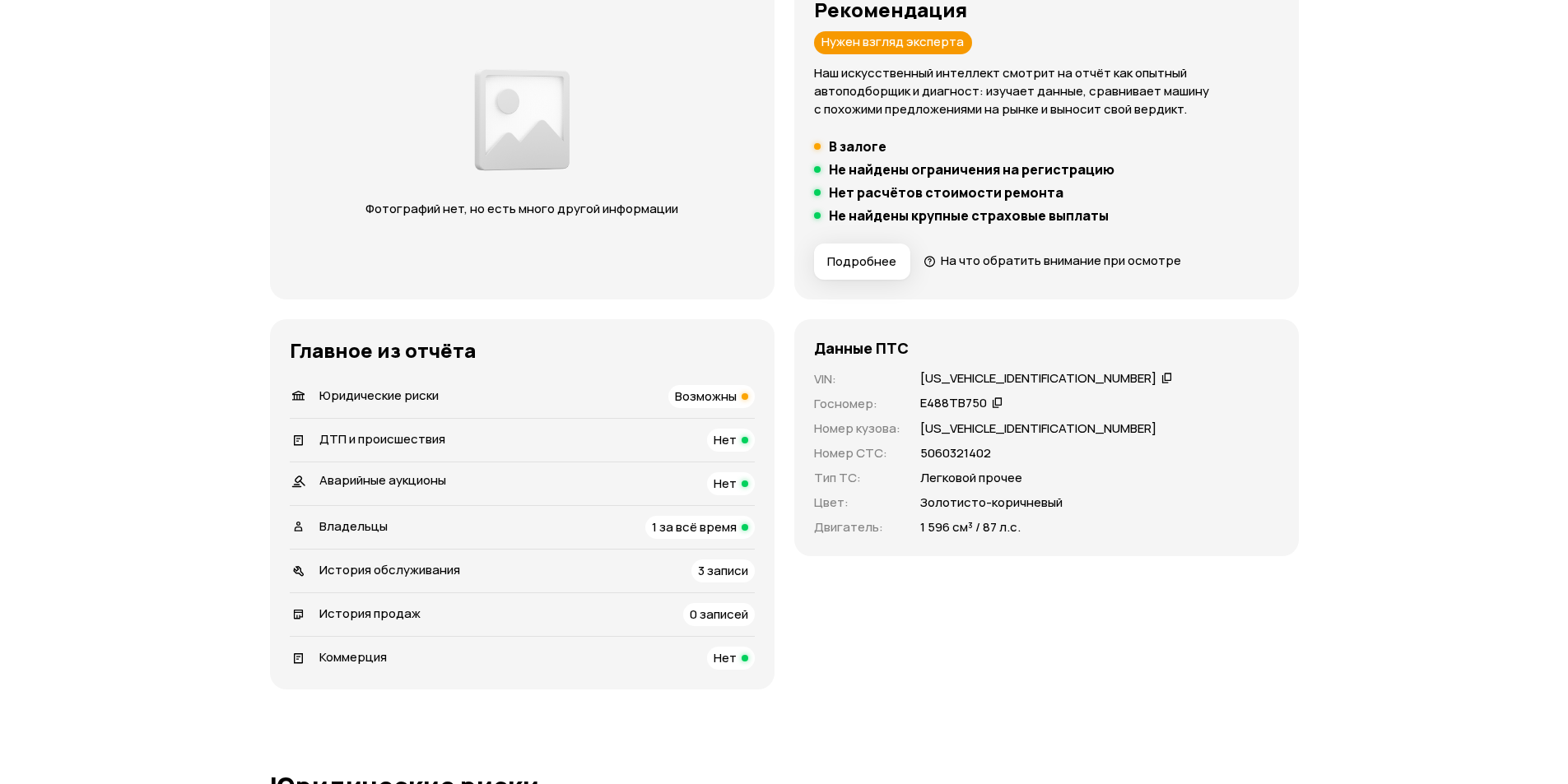
scroll to position [0, 0]
